Goal: Information Seeking & Learning: Find specific fact

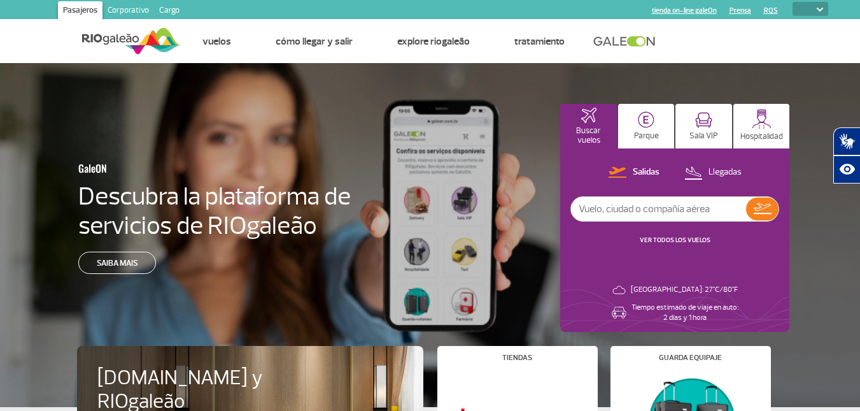
click at [820, 12] on select "PT ENG ESP" at bounding box center [811, 9] width 36 height 14
select select "es"
click at [793, 2] on select "PT ENG ESP" at bounding box center [811, 9] width 36 height 14
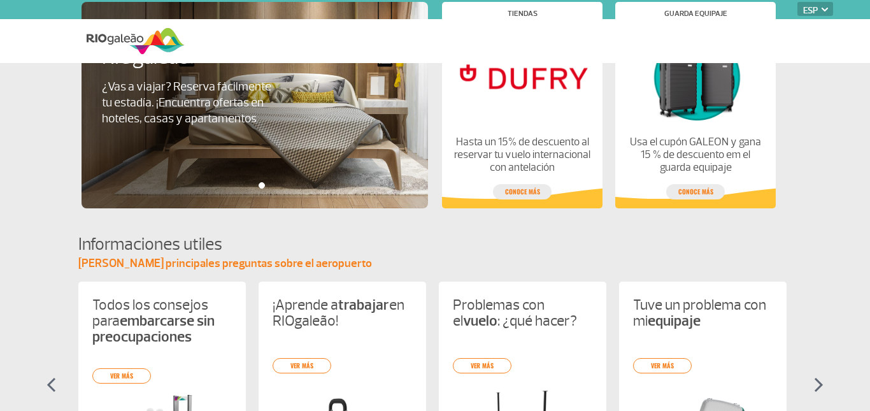
select select "es"
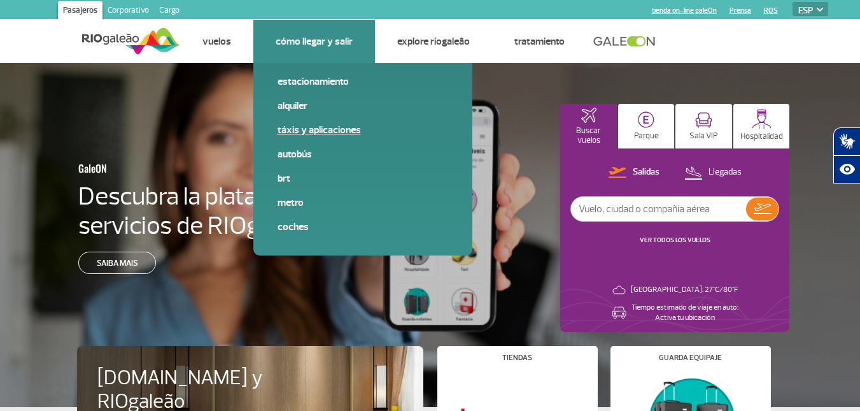
click at [297, 126] on link "Táxis y aplicaciones" at bounding box center [363, 130] width 171 height 14
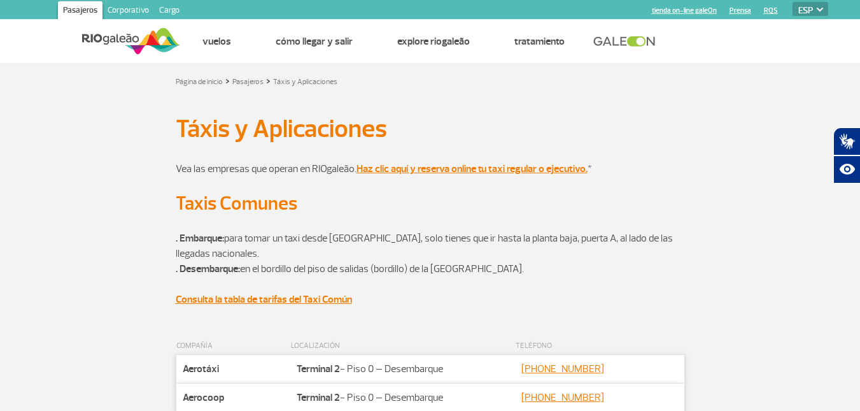
click at [57, 171] on section "Vea las empresas que operan en RIOgaleão. Haz clic aquí y reserva online tu tax…" at bounding box center [430, 169] width 860 height 46
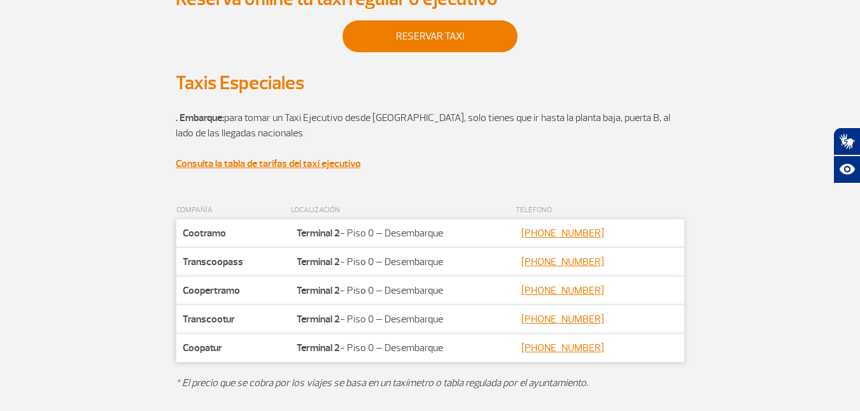
scroll to position [484, 0]
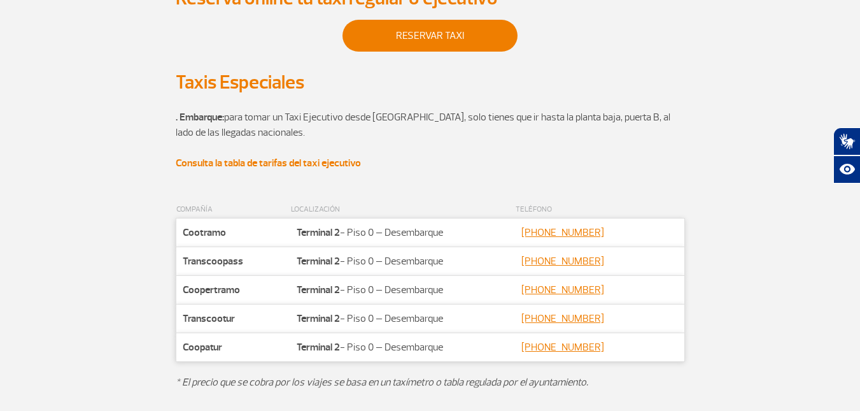
click at [194, 161] on strong "Consulta la tabla de tarifas del taxi ejecutivo" at bounding box center [268, 163] width 185 height 13
